Goal: Information Seeking & Learning: Learn about a topic

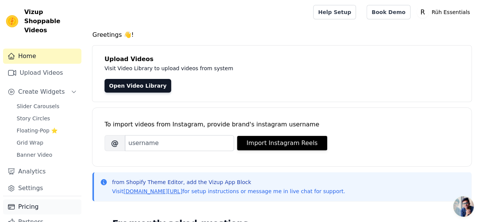
click at [36, 201] on link "Pricing" at bounding box center [42, 206] width 78 height 15
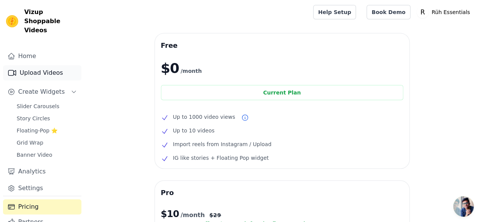
click at [33, 67] on link "Upload Videos" at bounding box center [42, 72] width 78 height 15
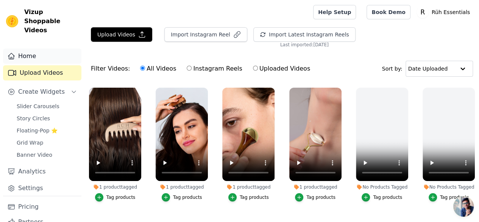
click at [33, 49] on link "Home" at bounding box center [42, 56] width 78 height 15
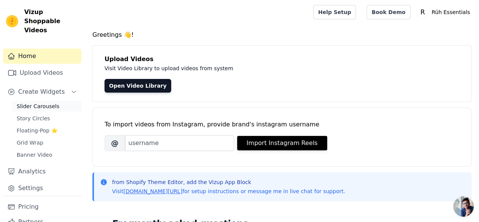
click at [38, 102] on span "Slider Carousels" at bounding box center [38, 106] width 43 height 8
